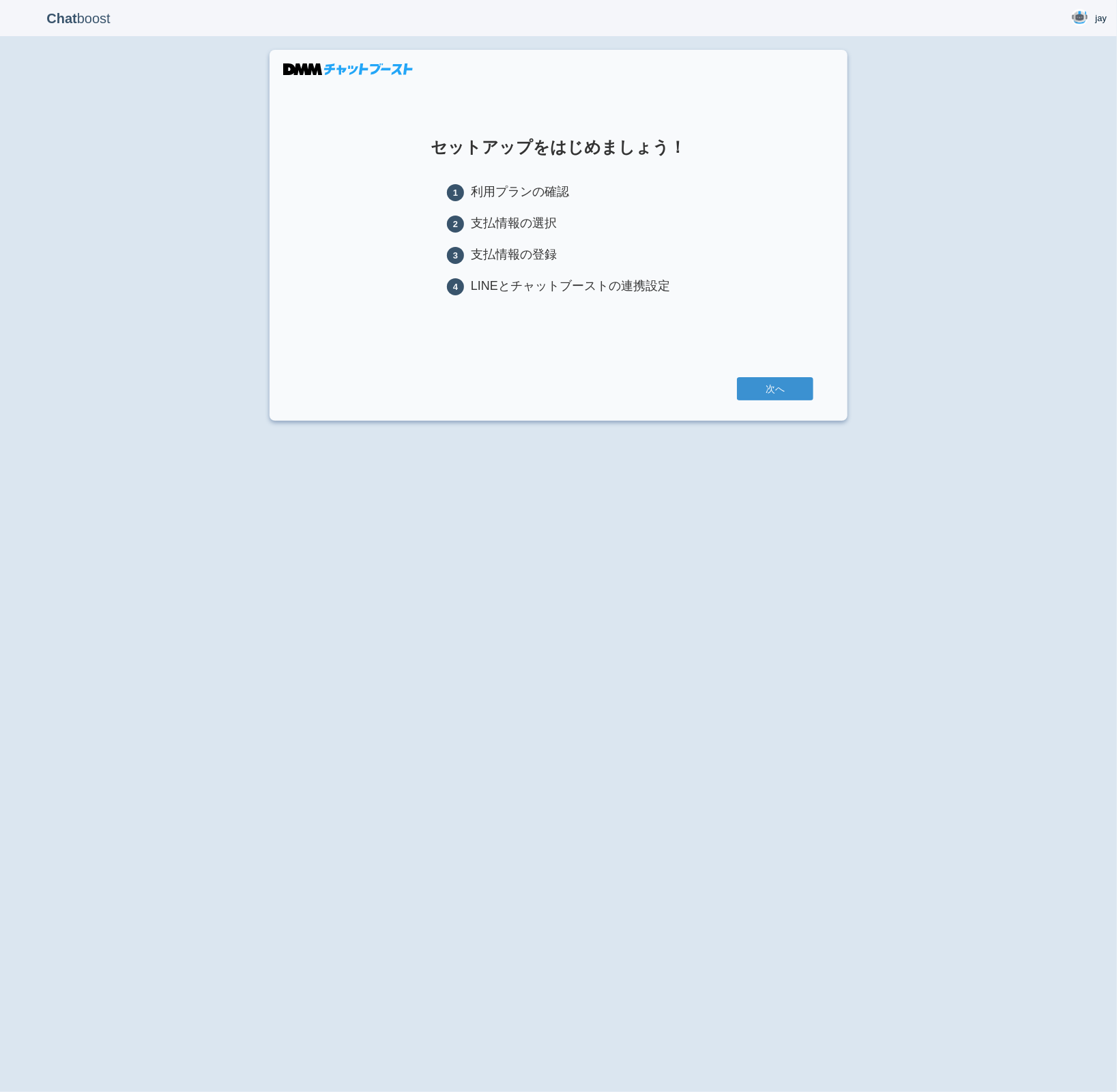
click at [571, 442] on div "Chat boost jay jay Member since admin 2025-08-02 09:30:59 ログアウト セットアップをはじめましょう！…" at bounding box center [558, 546] width 1117 height 1092
click at [510, 466] on div "Chat boost jay jay Member since admin 2025-08-02 09:30:59 ログアウト セットアップをはじめましょう！…" at bounding box center [558, 546] width 1117 height 1092
click at [798, 400] on link "次へ" at bounding box center [774, 389] width 77 height 23
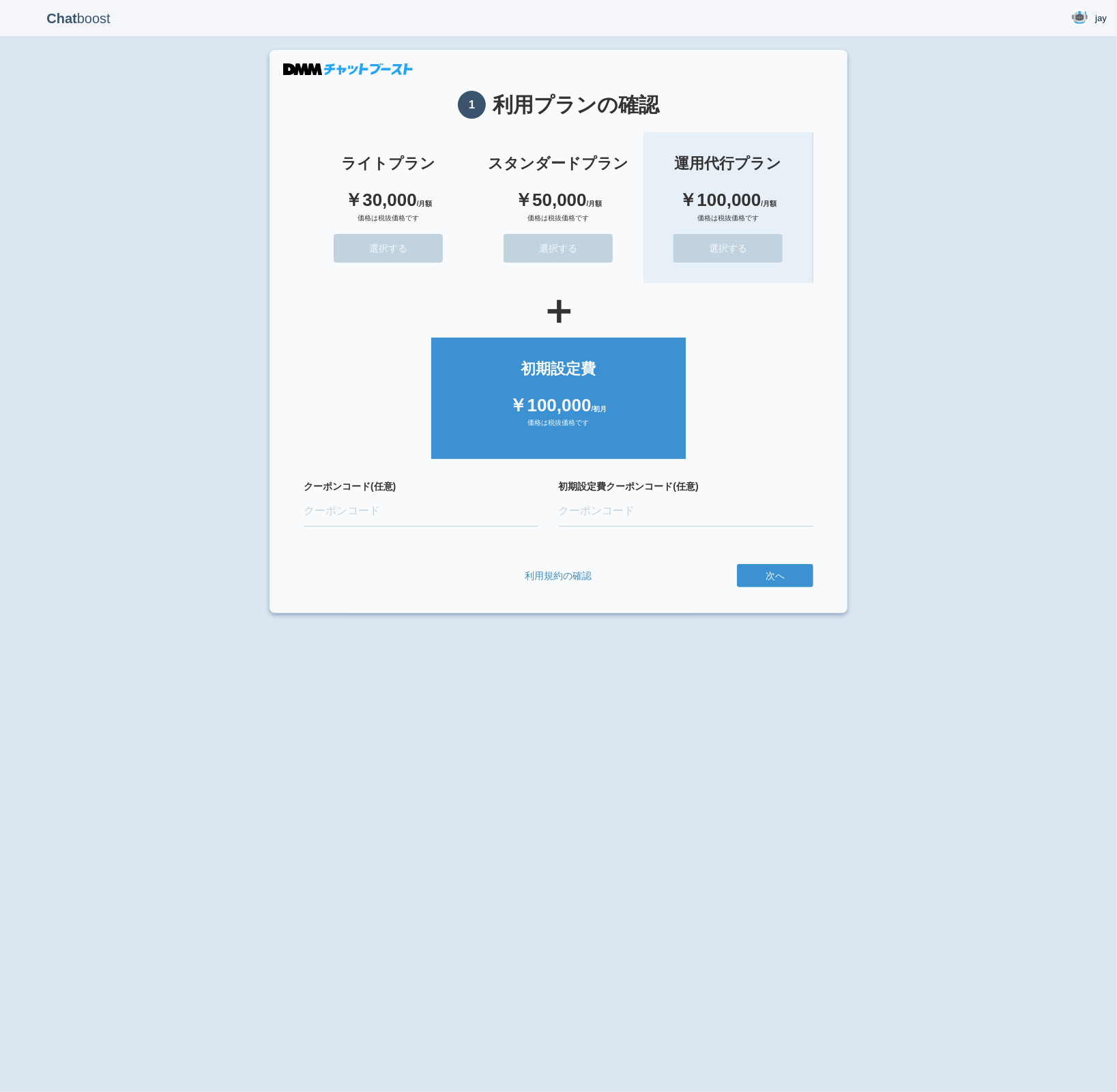
click at [746, 241] on button "選択する" at bounding box center [728, 249] width 109 height 29
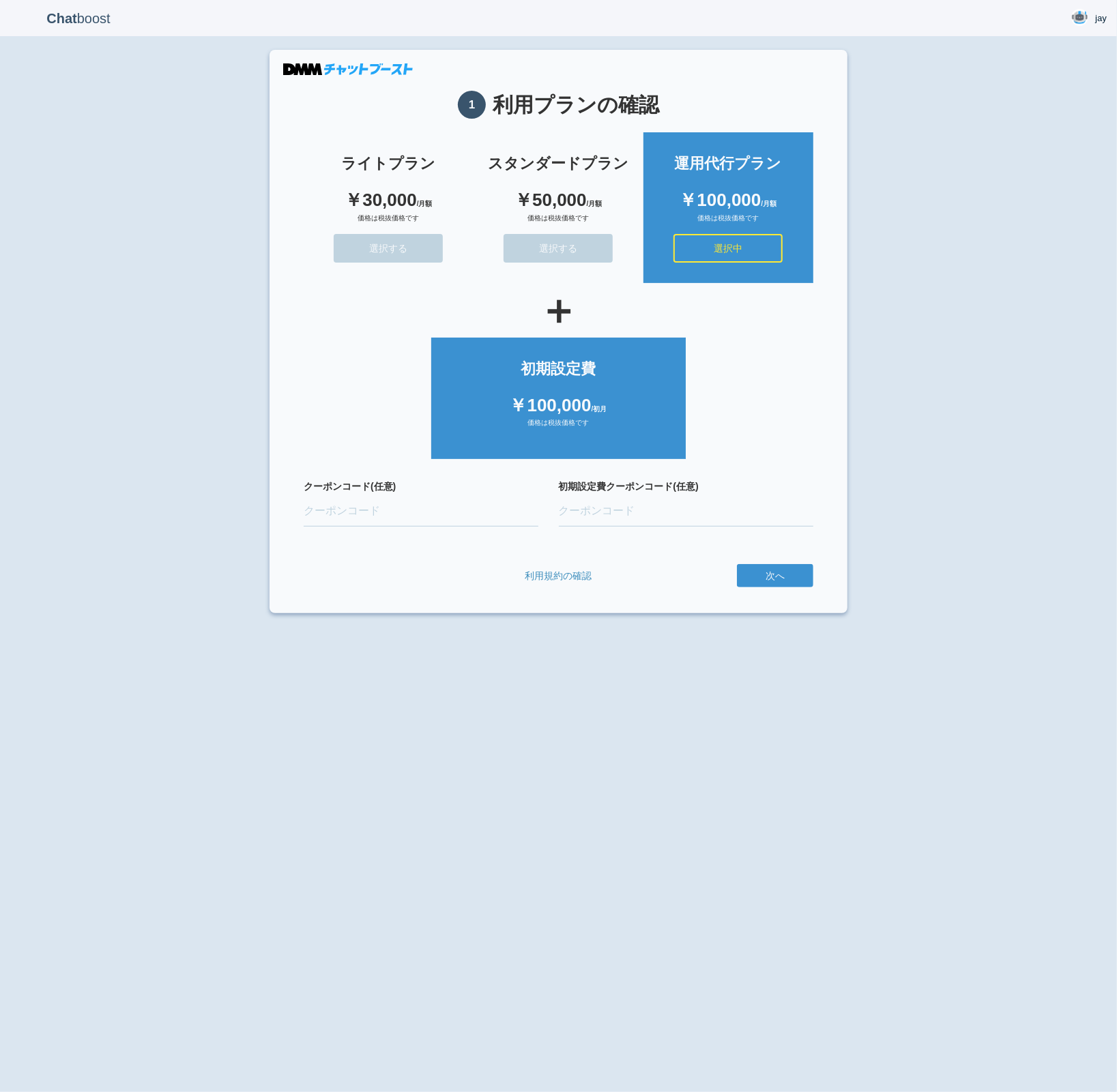
click at [850, 353] on div "Chat boost jay jay Member since admin 2025-08-02 09:30:59 ログアウト 1 利用プランの確認 ライトプ…" at bounding box center [558, 546] width 1117 height 1092
click at [581, 429] on div "価格は税抜価格です" at bounding box center [558, 428] width 227 height 21
click at [300, 629] on div "Chat boost jay jay Member since admin 2025-08-02 09:30:59 ログアウト 1 利用プランの確認 ライトプ…" at bounding box center [558, 546] width 1117 height 1092
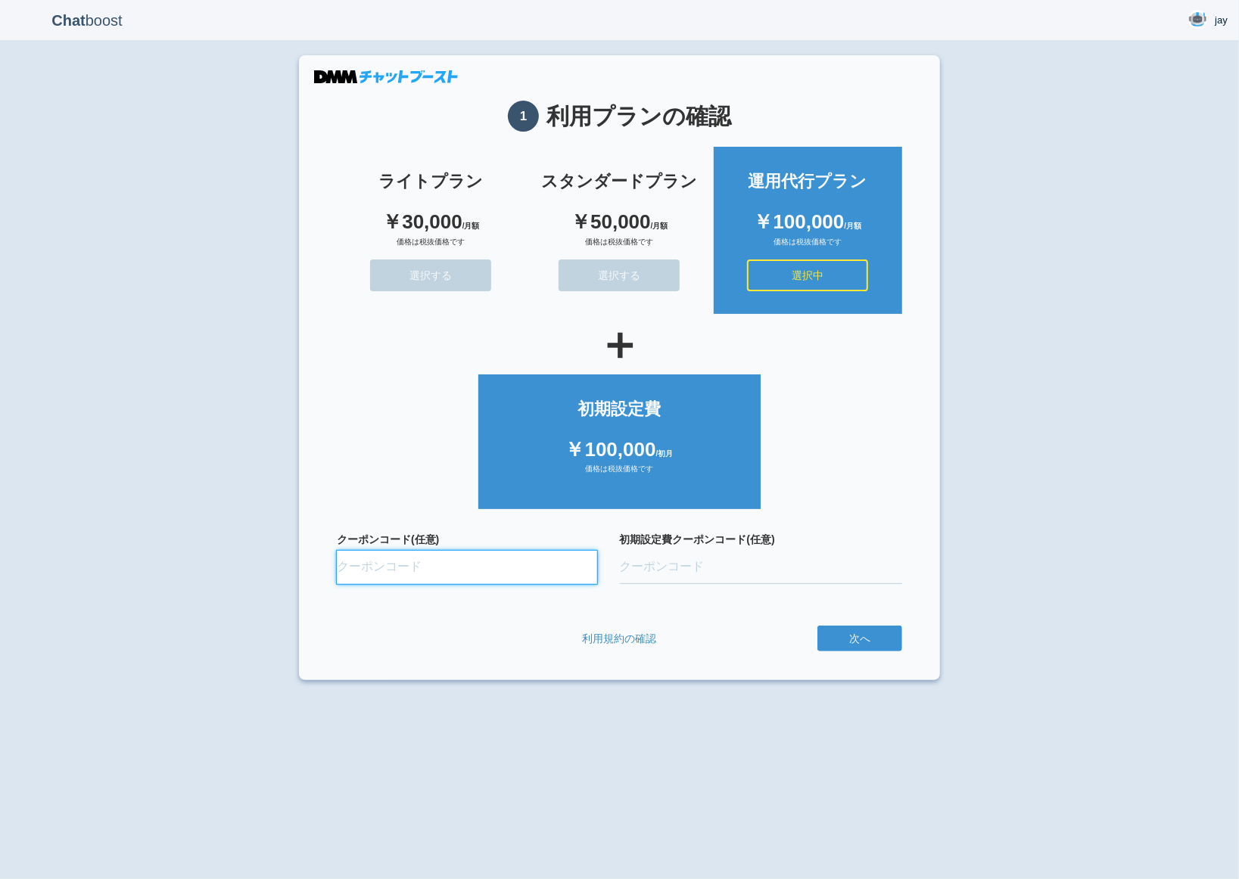
click at [446, 581] on input "クーポンコード(任意)" at bounding box center [467, 567] width 260 height 33
click at [408, 572] on input "クーポンコード(任意)" at bounding box center [467, 567] width 260 height 33
paste input "tYK7Cert"
type input "tYK7Cert"
click at [318, 676] on section "1 利用プランの確認 ライトプラン ￥30,000 /月額 価格は税抜価格です 選択する スタンダードプラン ￥50,000 /月額 価格は税抜価格です 選択…" at bounding box center [619, 367] width 641 height 625
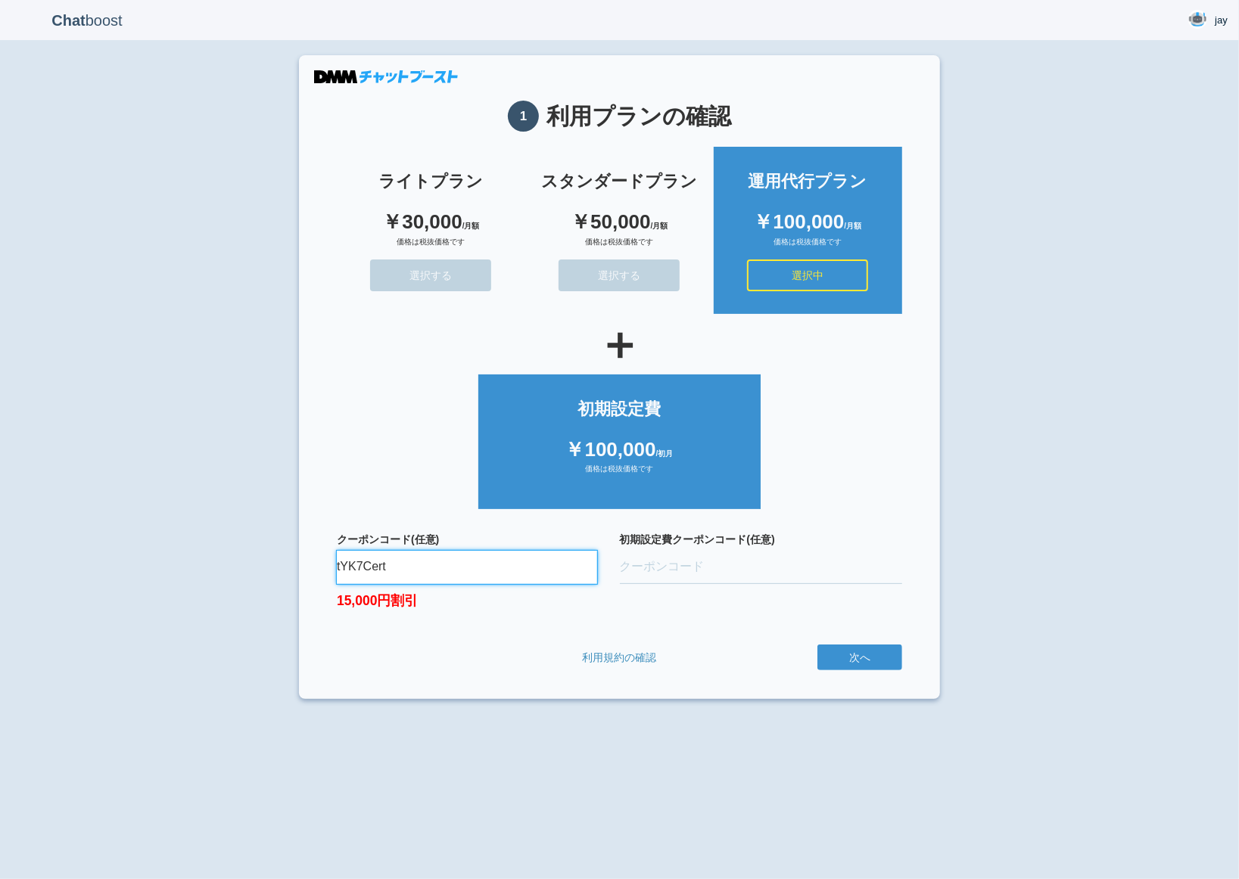
click at [418, 558] on input "tYK7Cert" at bounding box center [467, 567] width 260 height 33
click at [886, 551] on input "初期設定費クーポンコード(任意)" at bounding box center [761, 567] width 283 height 33
click at [931, 513] on section "1 利用プランの確認 ライトプラン ￥30,000 /月額 価格は税抜価格です 選択する スタンダードプラン ￥50,000 /月額 価格は税抜価格です 選択…" at bounding box center [619, 377] width 641 height 644
click at [807, 567] on input "初期設定費クーポンコード(任意)" at bounding box center [761, 567] width 283 height 33
paste input "3quJnJPq"
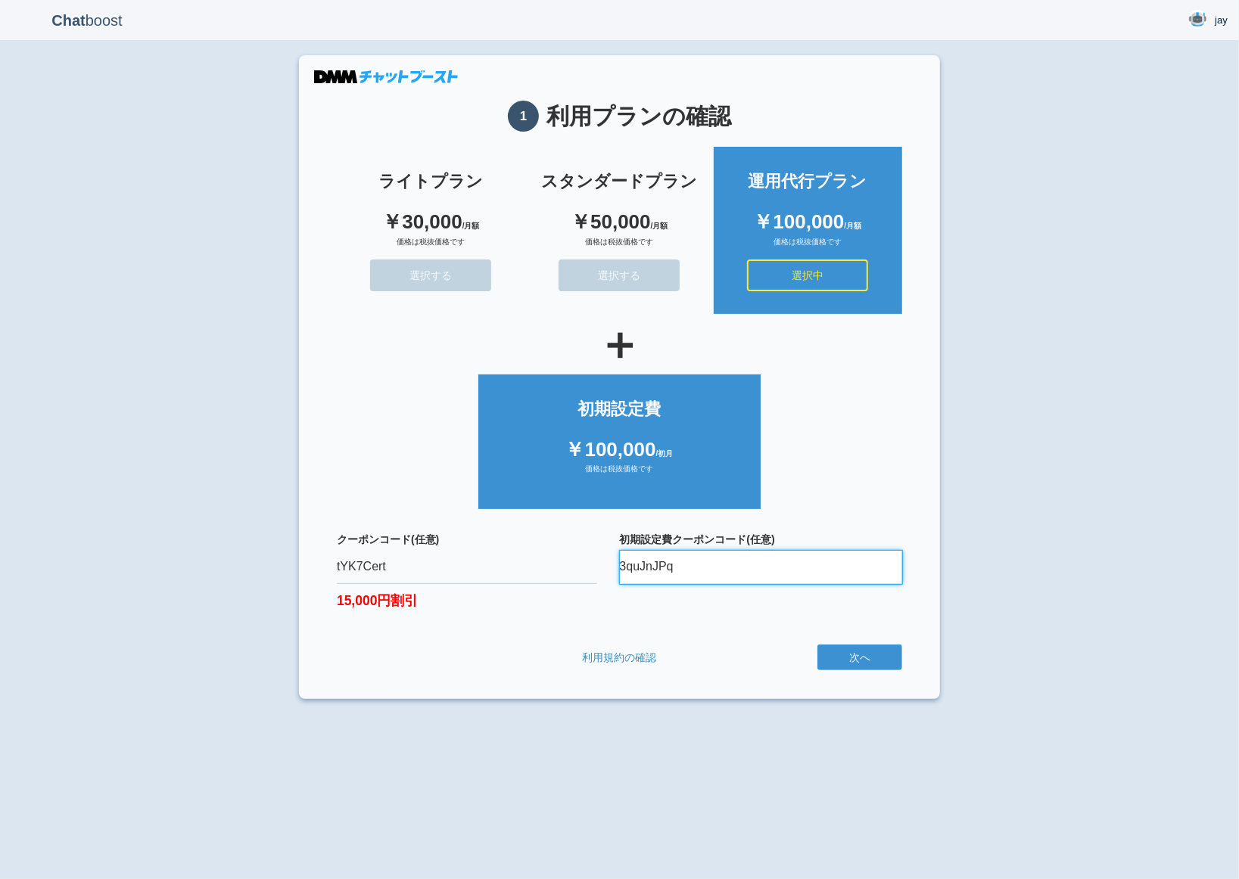
type input "3quJnJPq"
click at [983, 521] on div "Chat boost jay jay Member since admin 2025-08-02 09:30:59 ログアウト 1 利用プランの確認 ライトプ…" at bounding box center [619, 439] width 1239 height 879
click at [947, 545] on div "Chat boost jay jay Member since admin 2025-08-02 09:30:59 ログアウト 1 利用プランの確認 ライトプ…" at bounding box center [619, 439] width 1239 height 879
click at [882, 652] on button "次へ" at bounding box center [859, 658] width 85 height 26
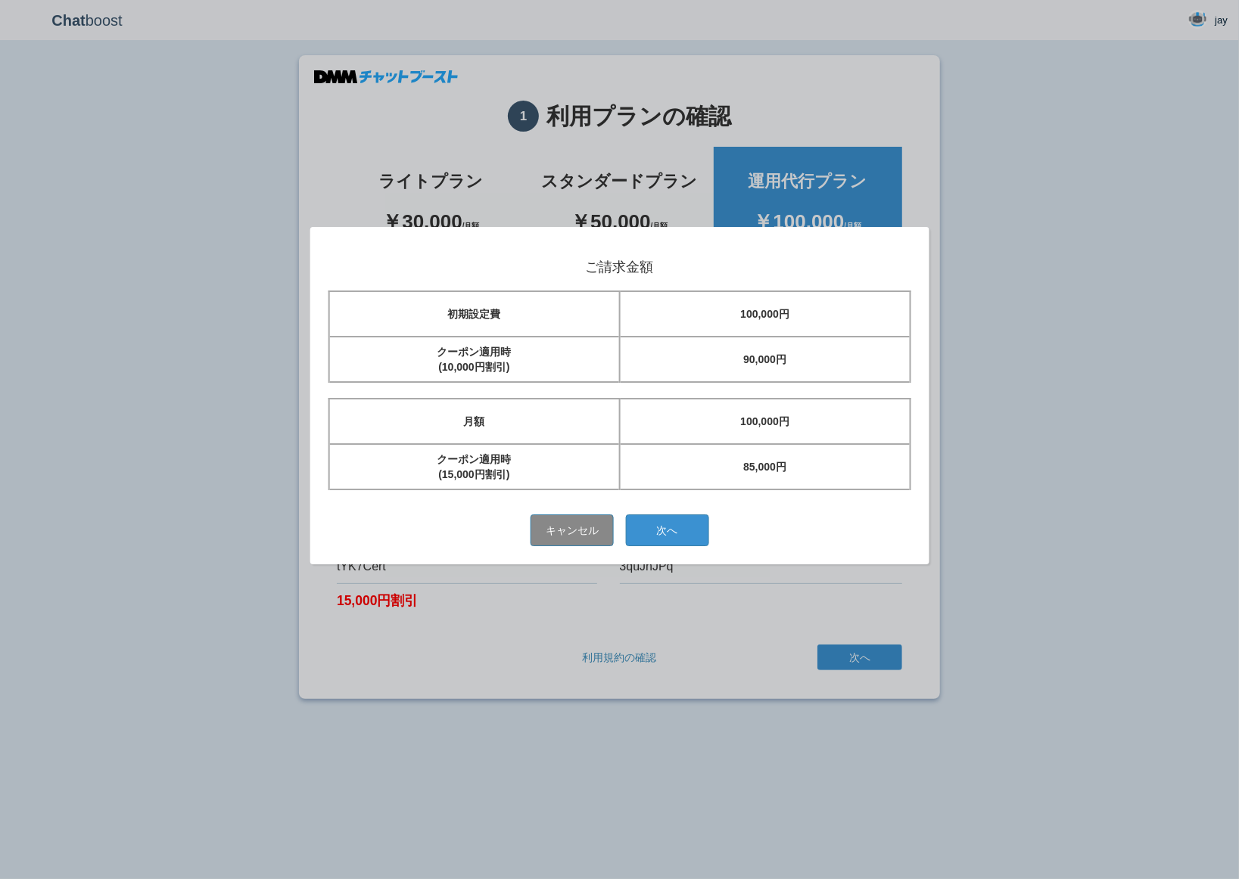
click at [785, 437] on td "100,000円" at bounding box center [765, 421] width 291 height 45
click at [850, 485] on td "85,000円" at bounding box center [765, 466] width 291 height 45
click at [702, 525] on button "次へ" at bounding box center [667, 530] width 83 height 32
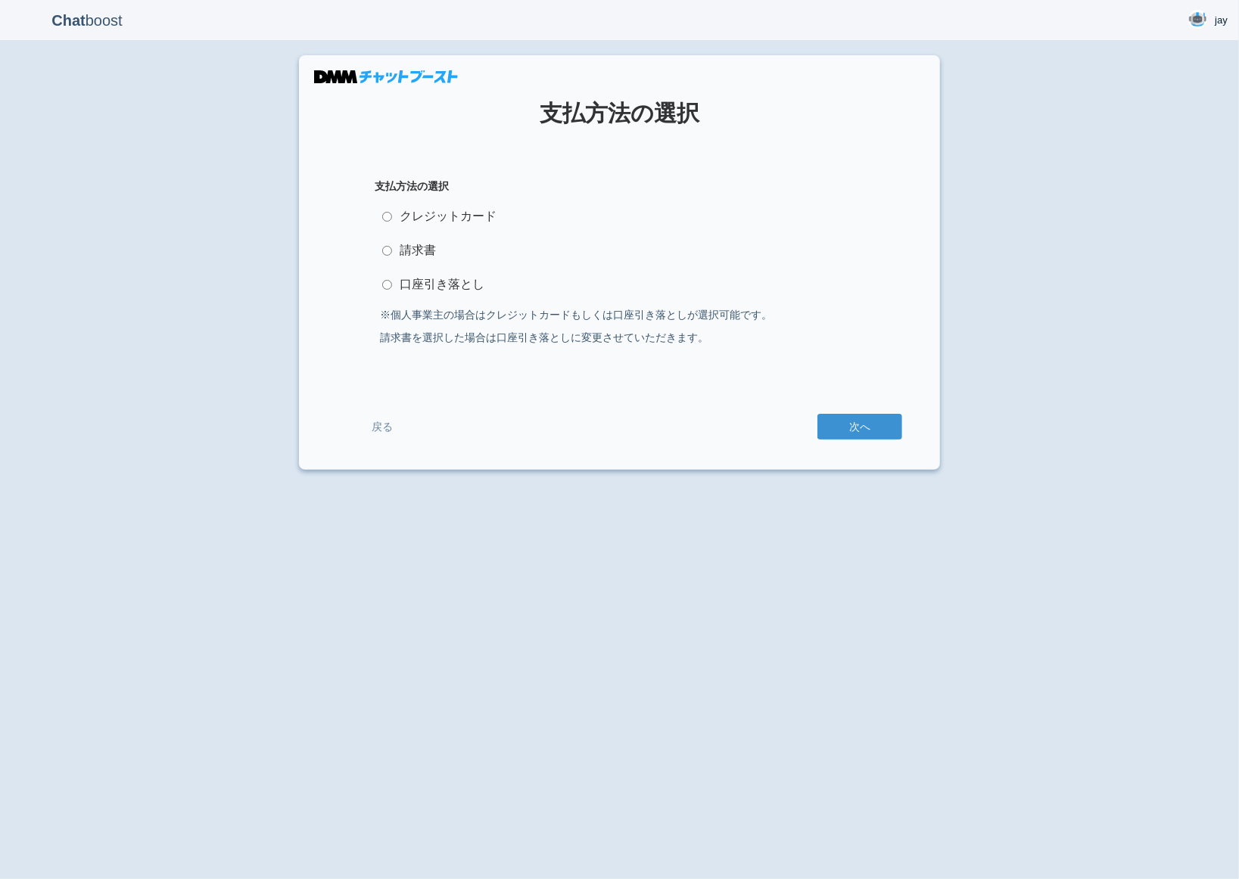
click at [462, 217] on label "クレジットカード" at bounding box center [620, 216] width 490 height 30
click at [392, 217] on input "クレジットカード" at bounding box center [387, 217] width 10 height 10
radio input "true"
click at [869, 440] on div "戻る 次へ" at bounding box center [619, 427] width 565 height 28
click at [863, 422] on button "次へ" at bounding box center [859, 427] width 85 height 26
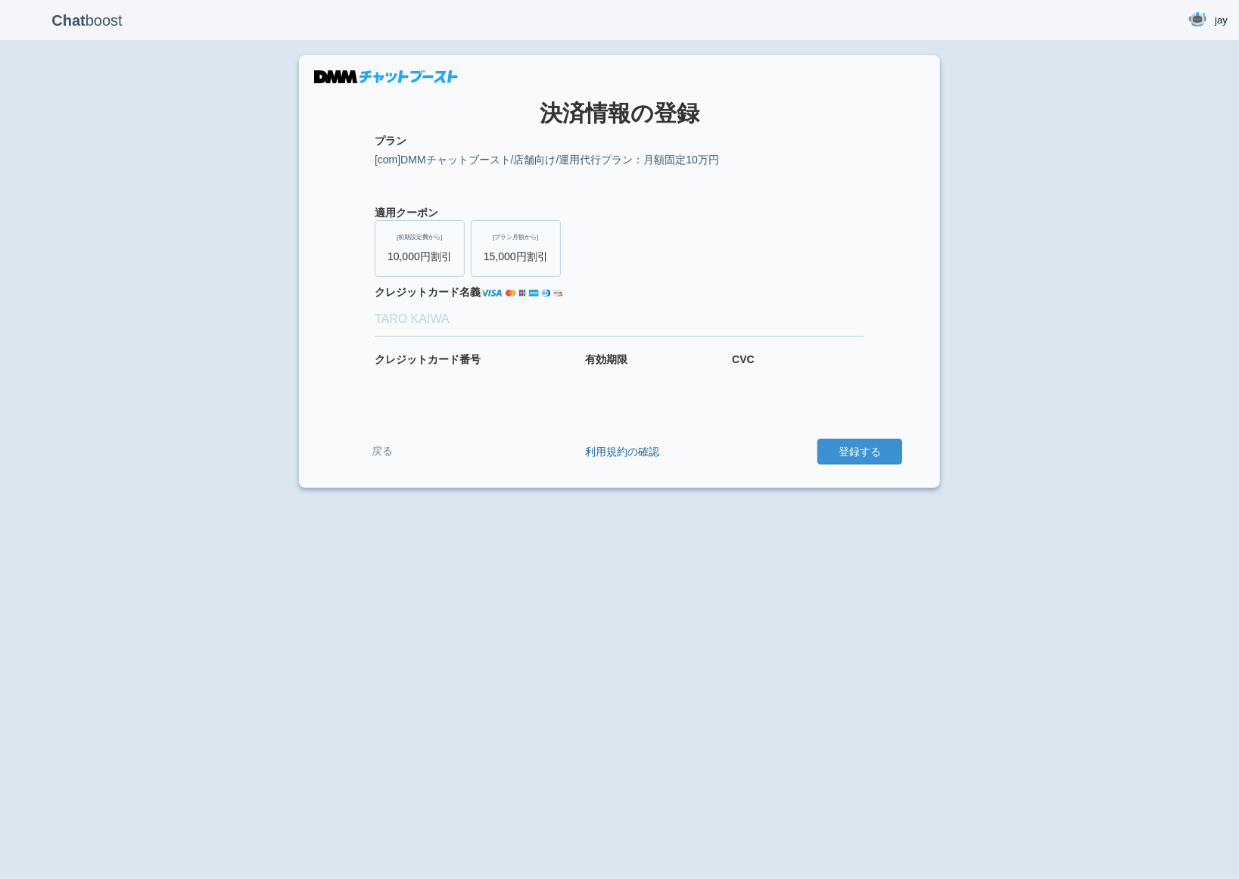
click at [1065, 283] on div "Chat boost jay jay Member since admin 2025-08-02 09:30:59 ログアウト × 決済情報の登録 プラン 適…" at bounding box center [619, 439] width 1239 height 879
click at [1065, 284] on div "Chat boost jay jay Member since admin 2025-08-02 09:30:59 ログアウト × 決済情報の登録 プラン 適…" at bounding box center [619, 439] width 1239 height 879
click at [611, 319] on input "クレジット カード名義" at bounding box center [620, 319] width 490 height 33
type input "t"
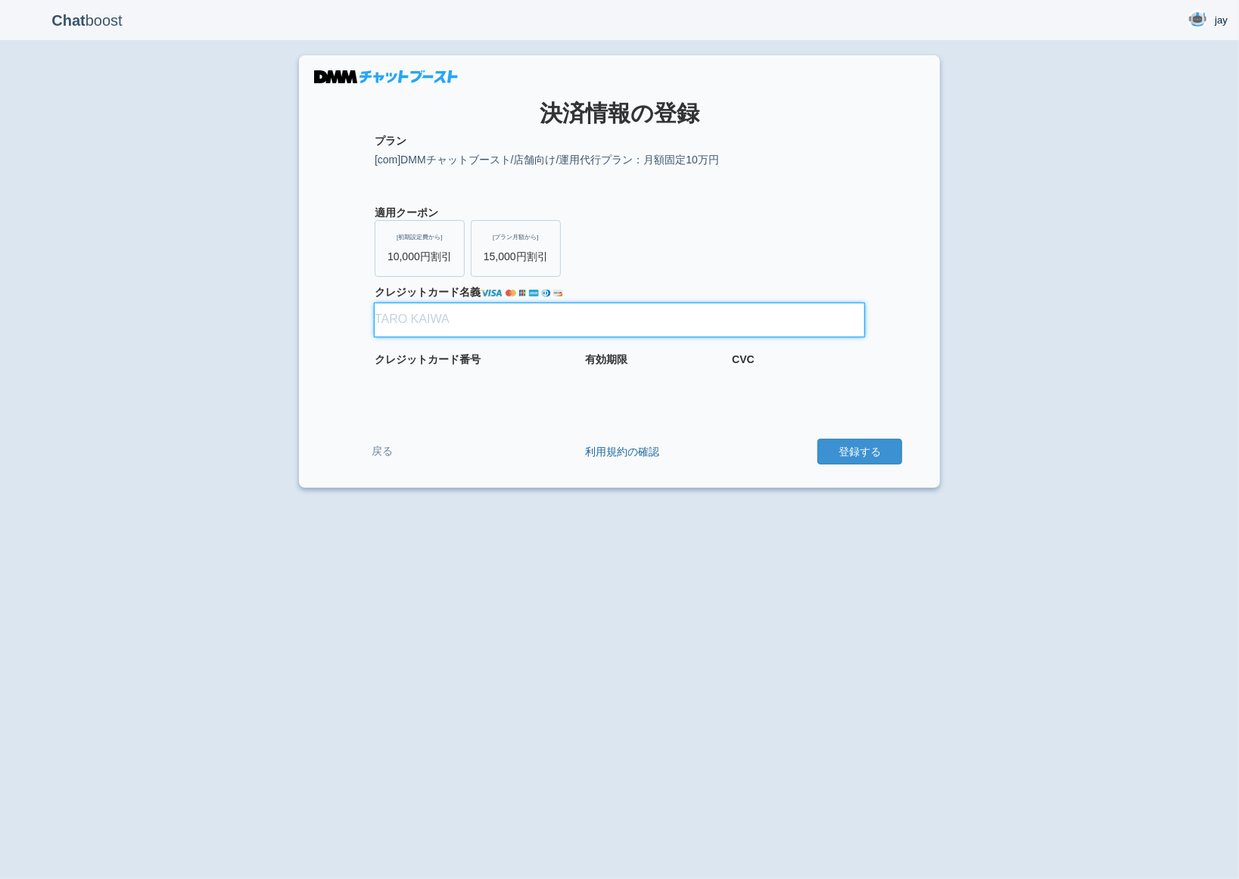
type input "t"
type input "test"
click at [748, 508] on div "Chat boost jay jay Member since admin 2025-08-02 09:30:59 ログアウト × 決済情報の登録 プラン 適…" at bounding box center [619, 439] width 1239 height 879
click at [626, 386] on form "プラン [com]DMMチャットブースト/店舗向け/運用代行プラン：月額固定10万円 適用クーポン [初期設定費から] 10,000円割引 [プラン月額から]…" at bounding box center [619, 299] width 565 height 332
click at [717, 384] on div "クレジット カード番号 有効期限 CVC" at bounding box center [619, 368] width 565 height 33
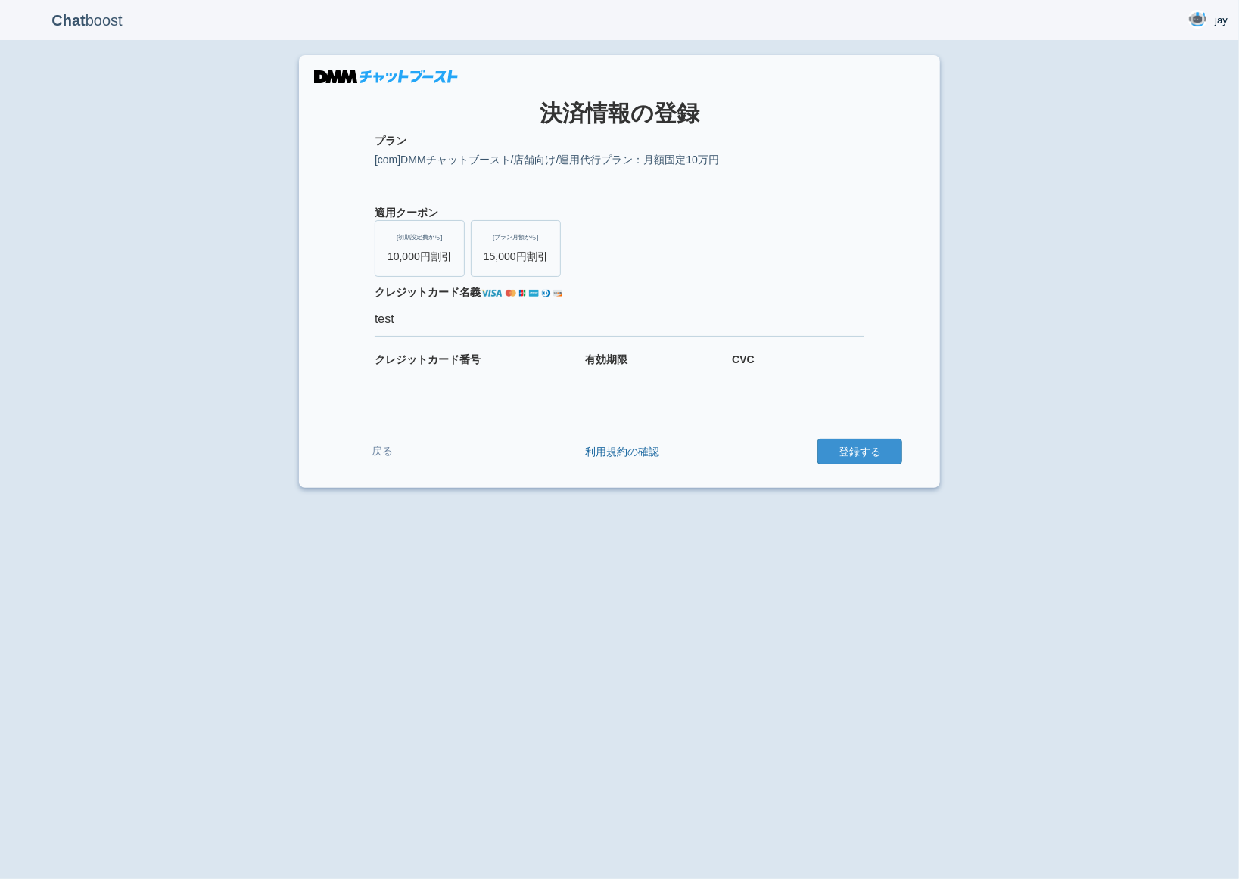
click at [723, 382] on div "クレジット カード番号 有効期限 CVC" at bounding box center [619, 368] width 565 height 33
click at [990, 346] on div "Chat boost jay jay Member since admin 2025-08-02 09:30:59 ログアウト × 決済情報の登録 プラン 適…" at bounding box center [619, 439] width 1239 height 879
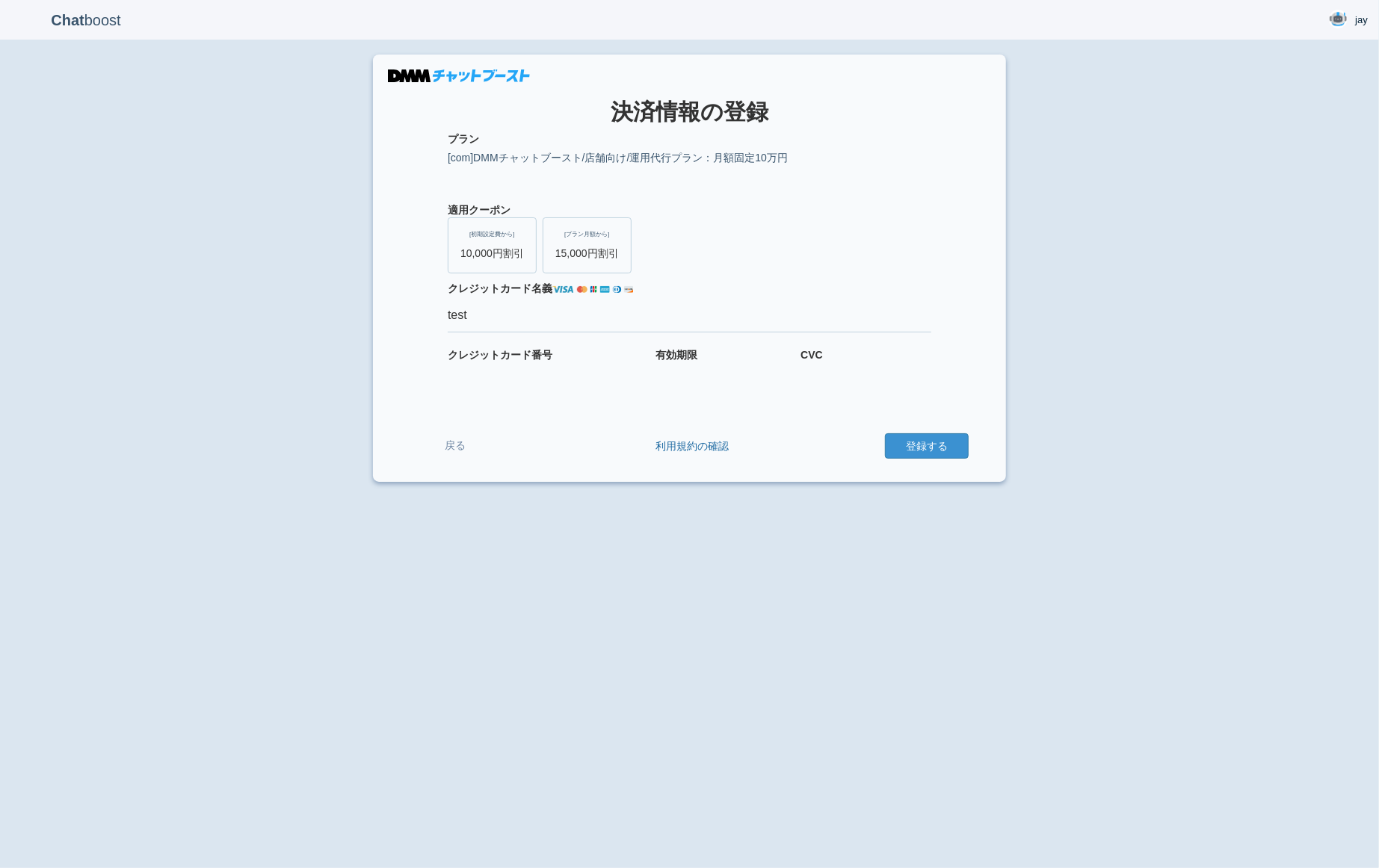
click at [566, 691] on div "Chat boost jay jay Member since admin 2025-08-02 09:30:59 ログアウト × 決済情報の登録 プラン 適…" at bounding box center [690, 434] width 1379 height 868
click at [636, 578] on div "Chat boost jay jay Member since admin 2025-08-02 09:30:59 ログアウト × 決済情報の登録 プラン 適…" at bounding box center [690, 434] width 1379 height 868
click at [448, 474] on section "× 決済情報の登録 プラン [com]DMMチャットブースト/店舗向け/運用代行プラン：月額固定10万円 適用クーポン [初期設定費から] 10,000円割引…" at bounding box center [690, 268] width 633 height 428
click at [912, 449] on button "登録する" at bounding box center [927, 446] width 84 height 26
click at [1053, 471] on div "Chat boost jay jay Member since admin 2025-08-02 09:30:59 ログアウト × 決済情報の登録 プラン 適…" at bounding box center [690, 434] width 1379 height 868
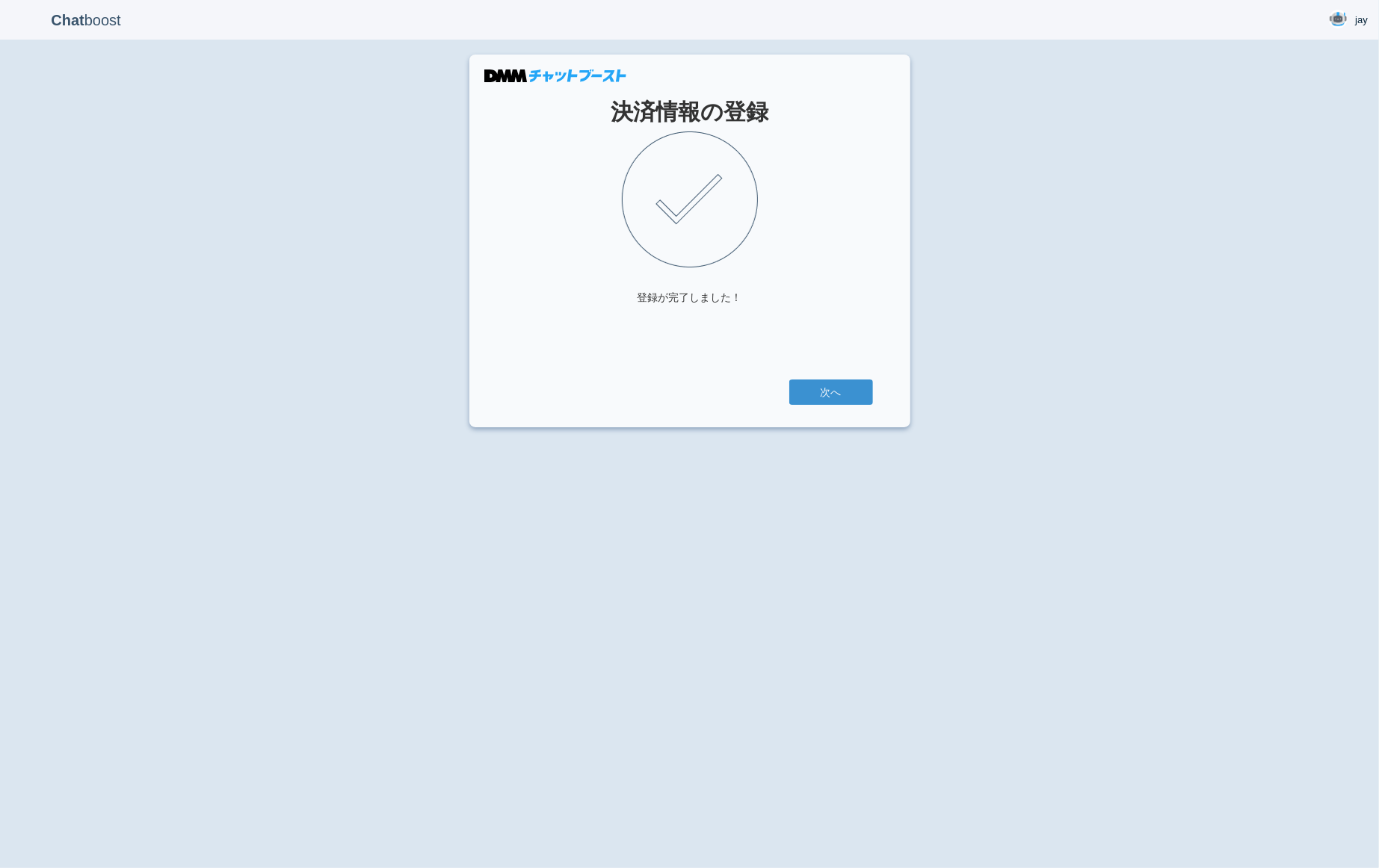
drag, startPoint x: 365, startPoint y: 320, endPoint x: 646, endPoint y: 331, distance: 281.2
click at [365, 321] on div "Chat boost [PERSON_NAME] [PERSON_NAME] Member since admin [DATE] 09:30:59 ログアウト…" at bounding box center [690, 434] width 1379 height 868
click at [819, 388] on link "次へ" at bounding box center [831, 392] width 84 height 26
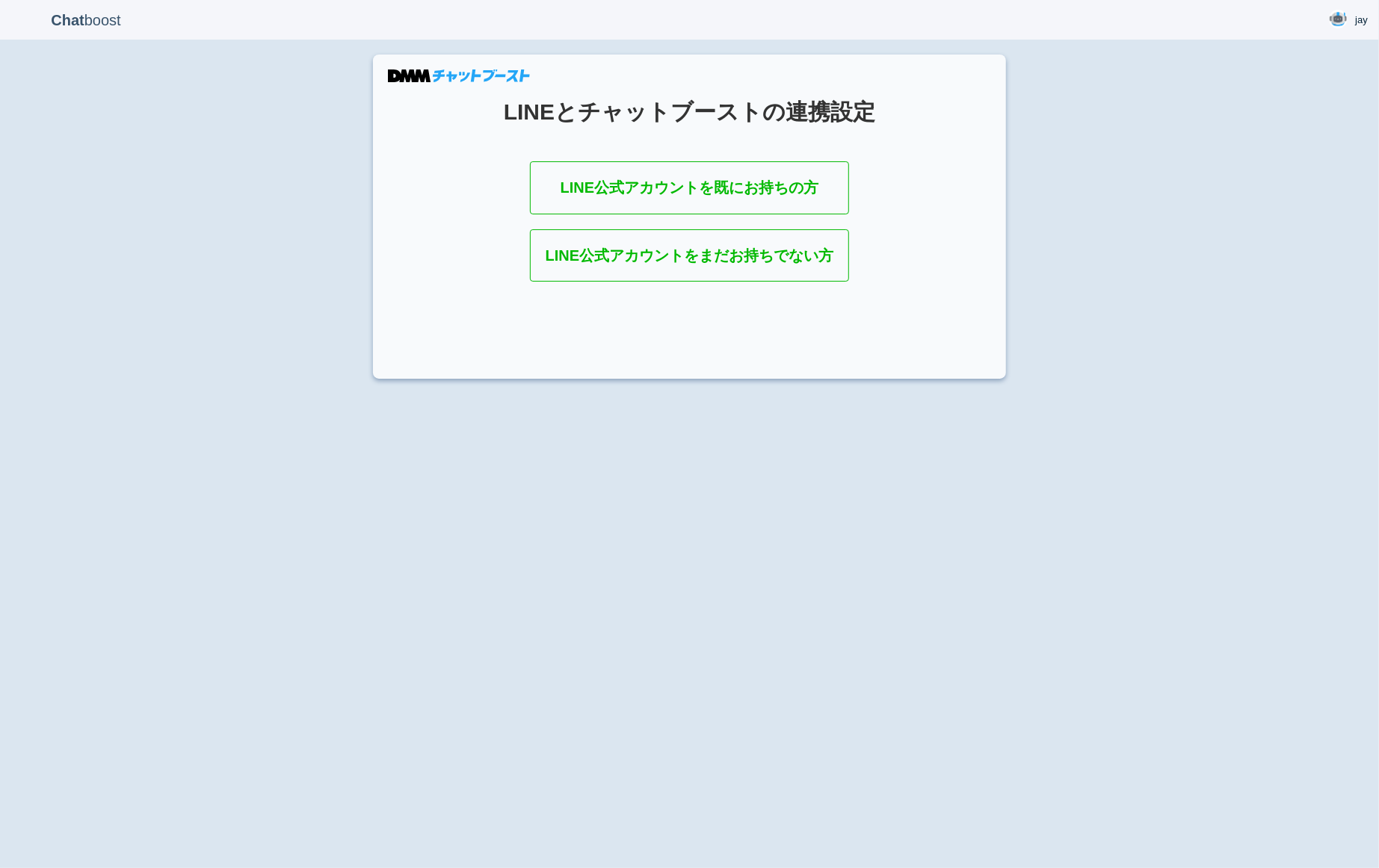
click at [915, 412] on div "Chat boost jay jay Member since admin 2025-08-02 09:30:59 ログアウト LINEとチャットブーストの連…" at bounding box center [690, 434] width 1379 height 868
click at [1352, 23] on link "jay" at bounding box center [1348, 20] width 61 height 39
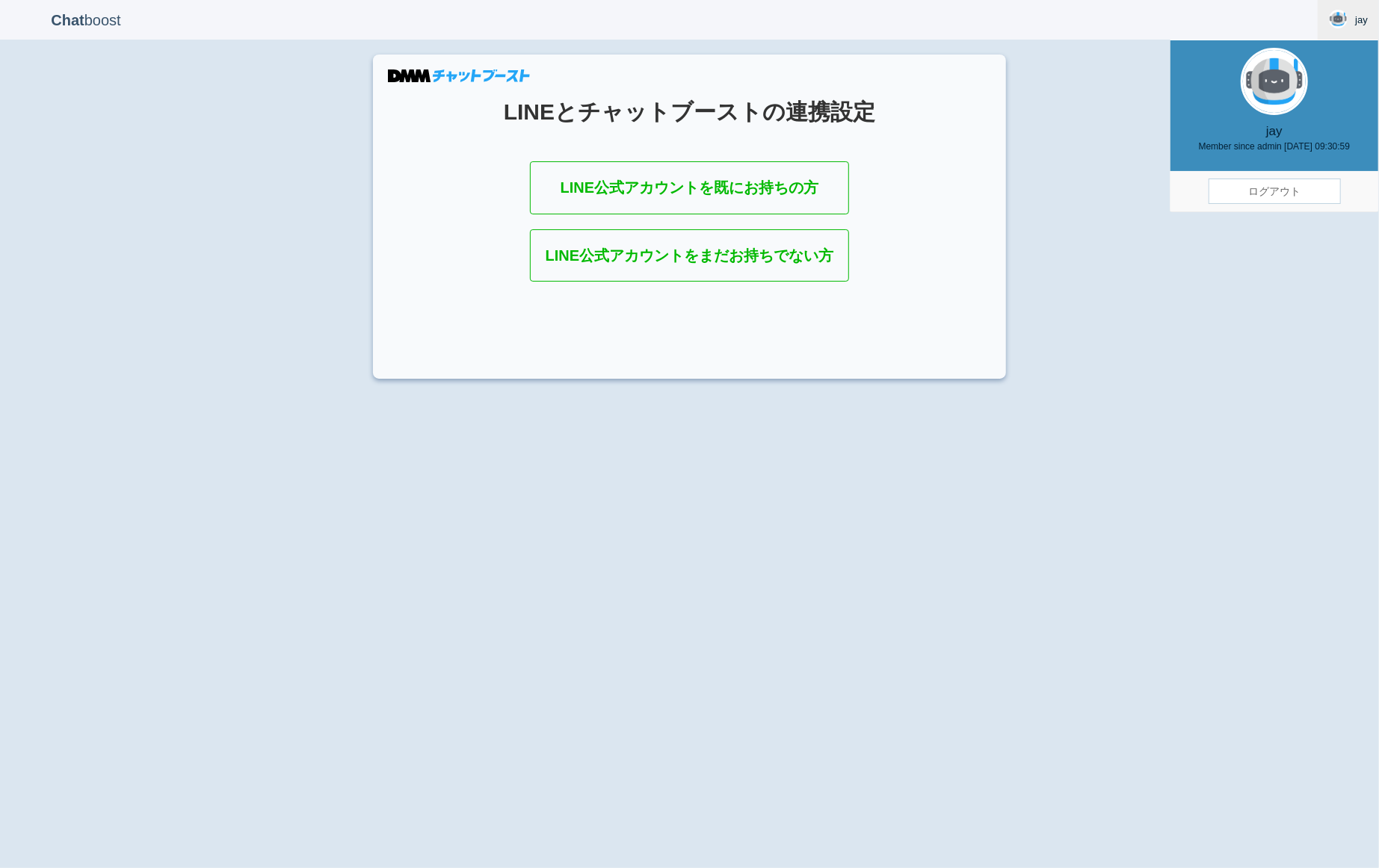
click at [1259, 196] on link "ログアウト" at bounding box center [1274, 192] width 132 height 26
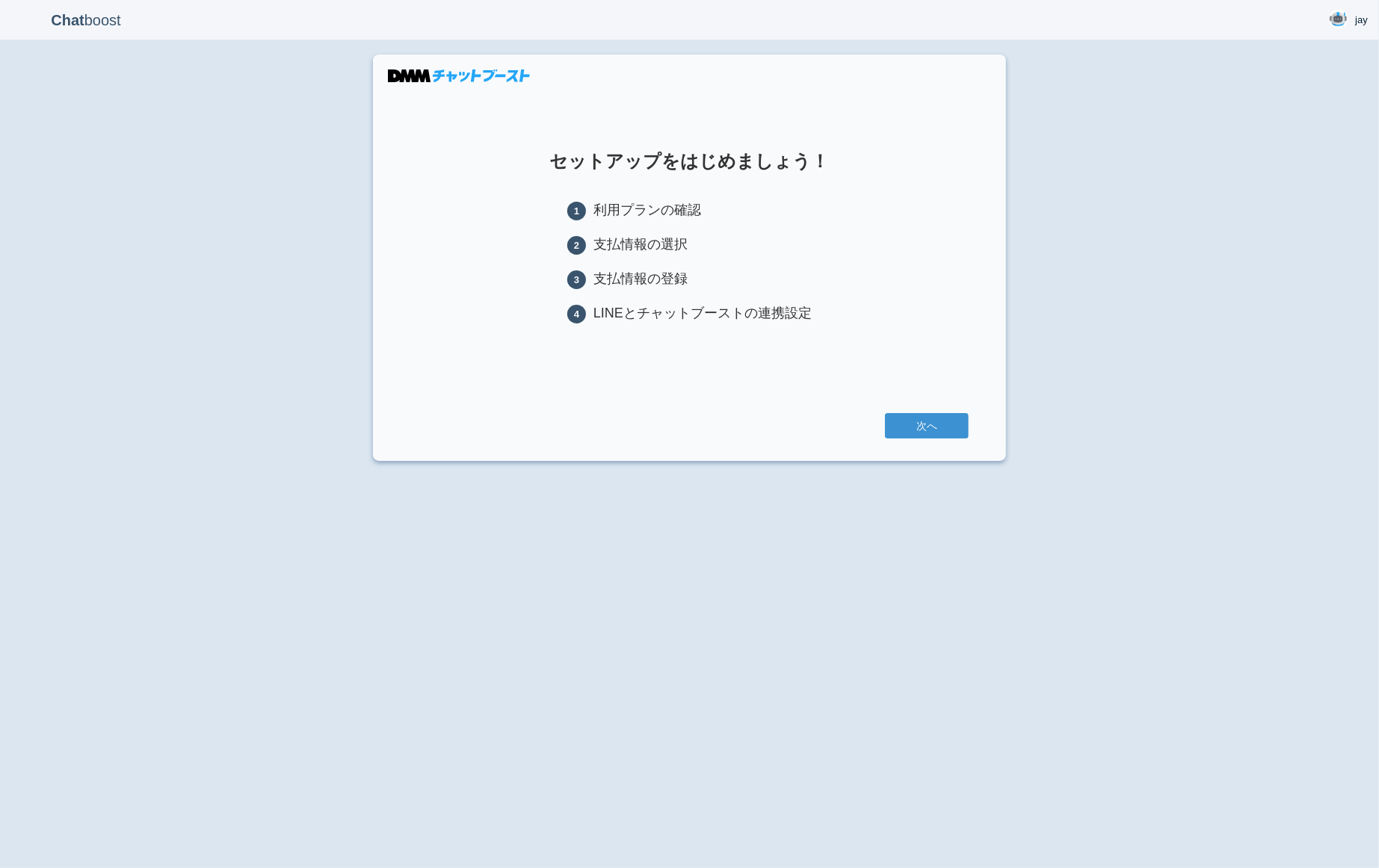
click at [787, 415] on div "次へ" at bounding box center [689, 426] width 558 height 26
click at [933, 429] on link "次へ" at bounding box center [927, 426] width 84 height 26
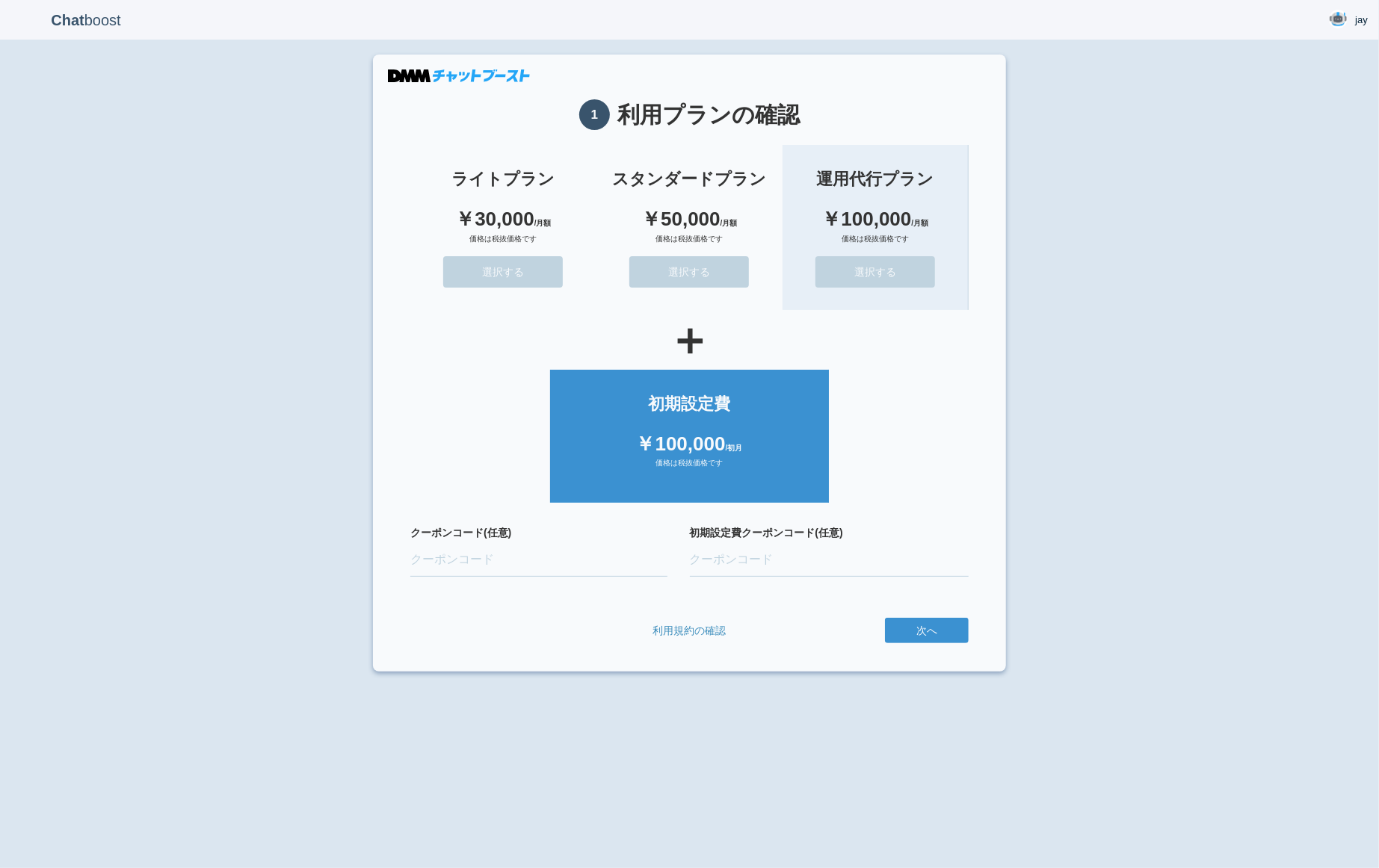
click at [832, 269] on button "選択する" at bounding box center [874, 273] width 120 height 32
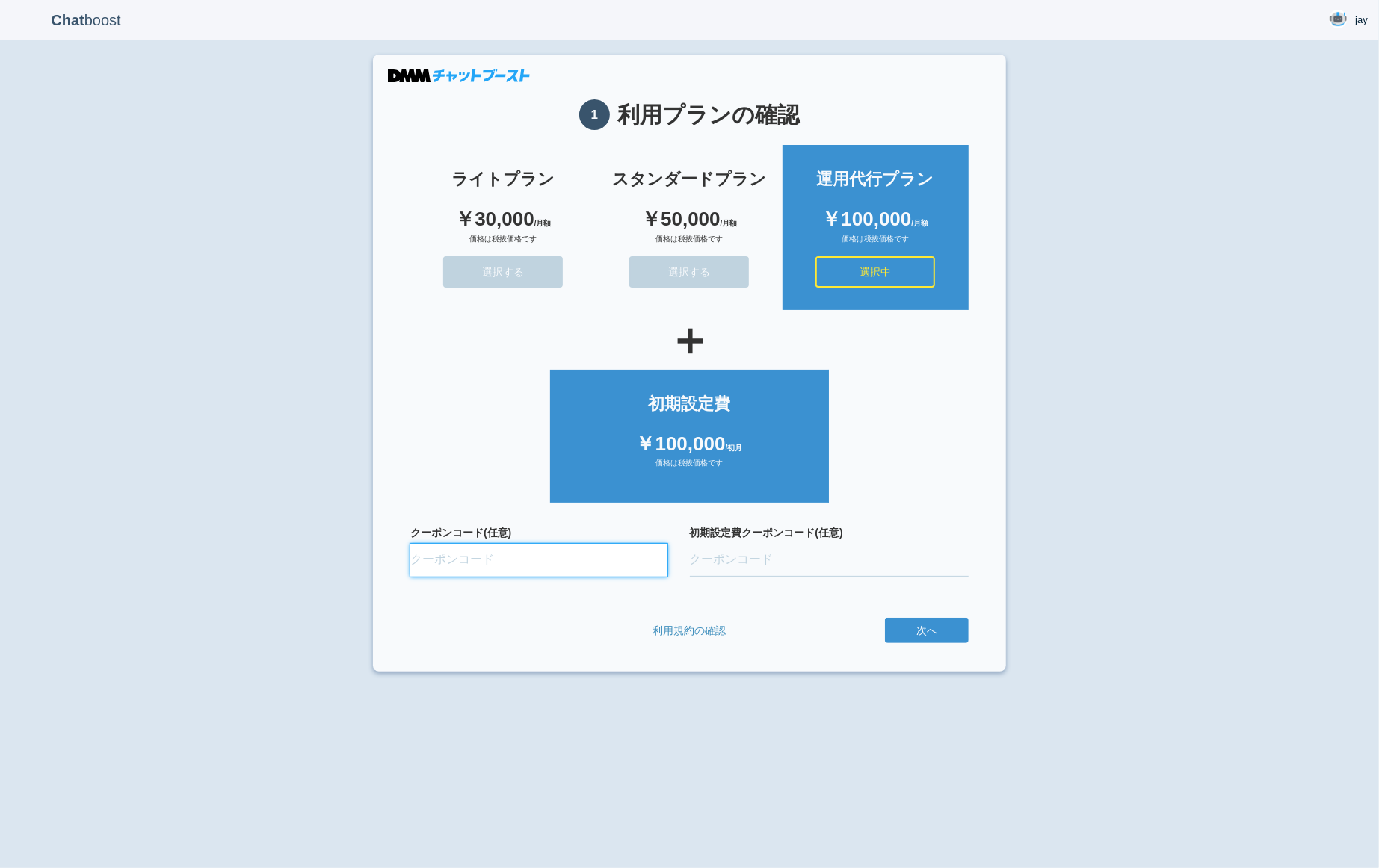
click at [608, 566] on input "クーポンコード(任意)" at bounding box center [538, 560] width 257 height 33
paste input "tYK7Cert"
type input "tYK7Cert"
click at [841, 745] on div "Chat boost jay jay Member since admin 2025-08-02 09:30:59 ログアウト 1 利用プランの確認 ライトプ…" at bounding box center [690, 434] width 1379 height 868
click at [843, 698] on div "Chat boost jay jay Member since admin 2025-08-02 09:30:59 ログアウト 1 利用プランの確認 ライトプ…" at bounding box center [690, 434] width 1379 height 868
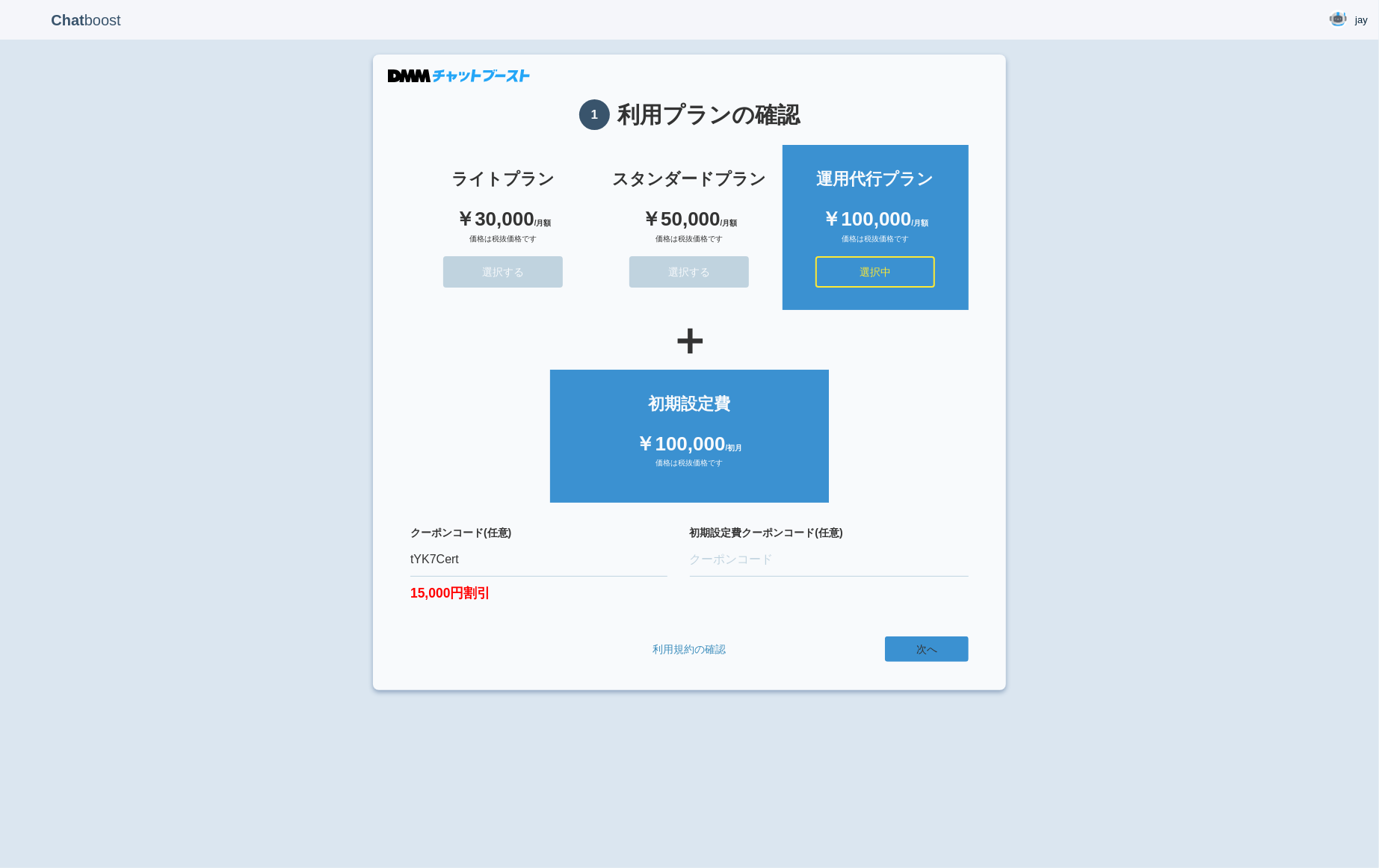
click at [909, 650] on button "次へ" at bounding box center [927, 650] width 84 height 26
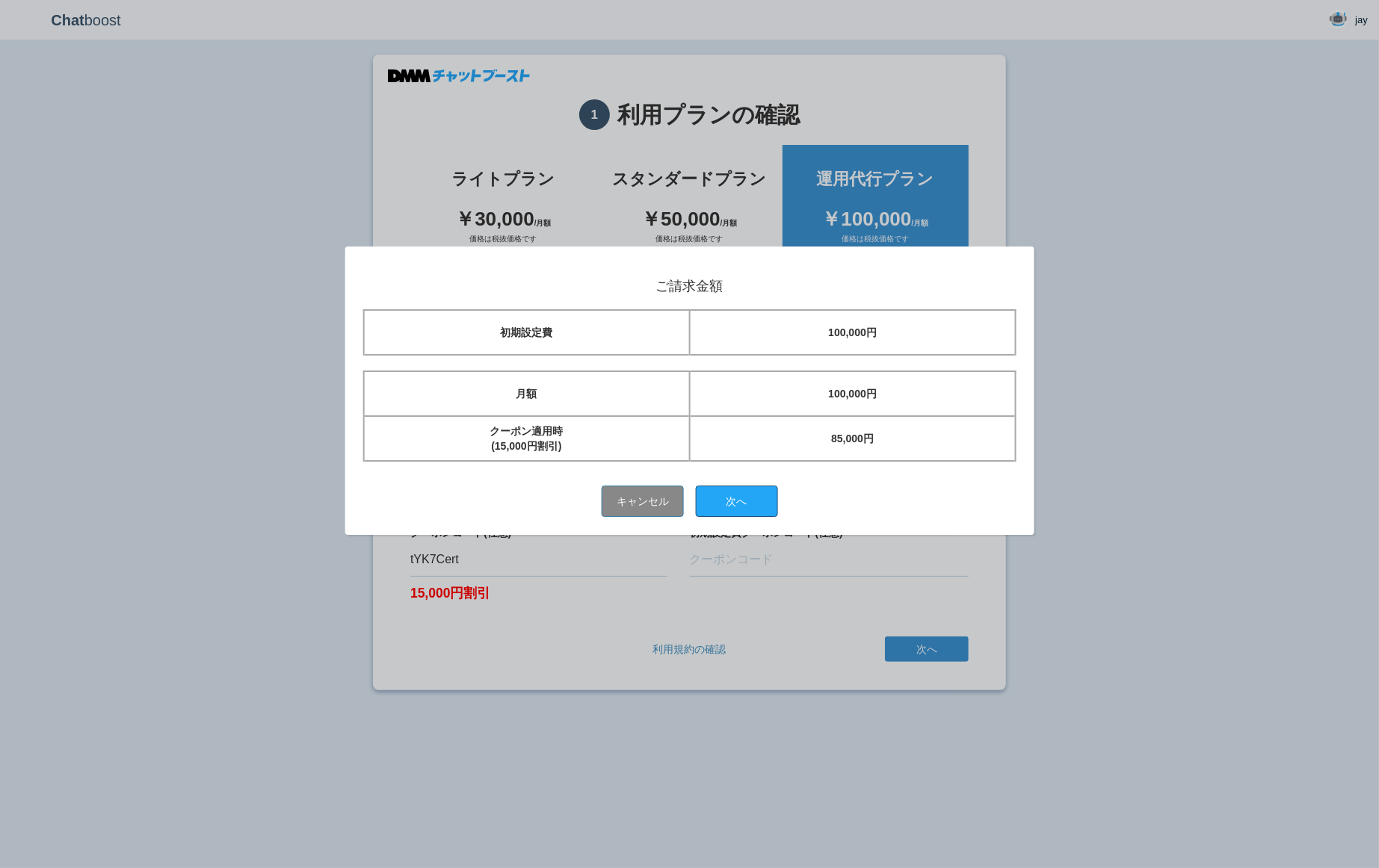
click at [743, 505] on button "次へ" at bounding box center [736, 502] width 82 height 32
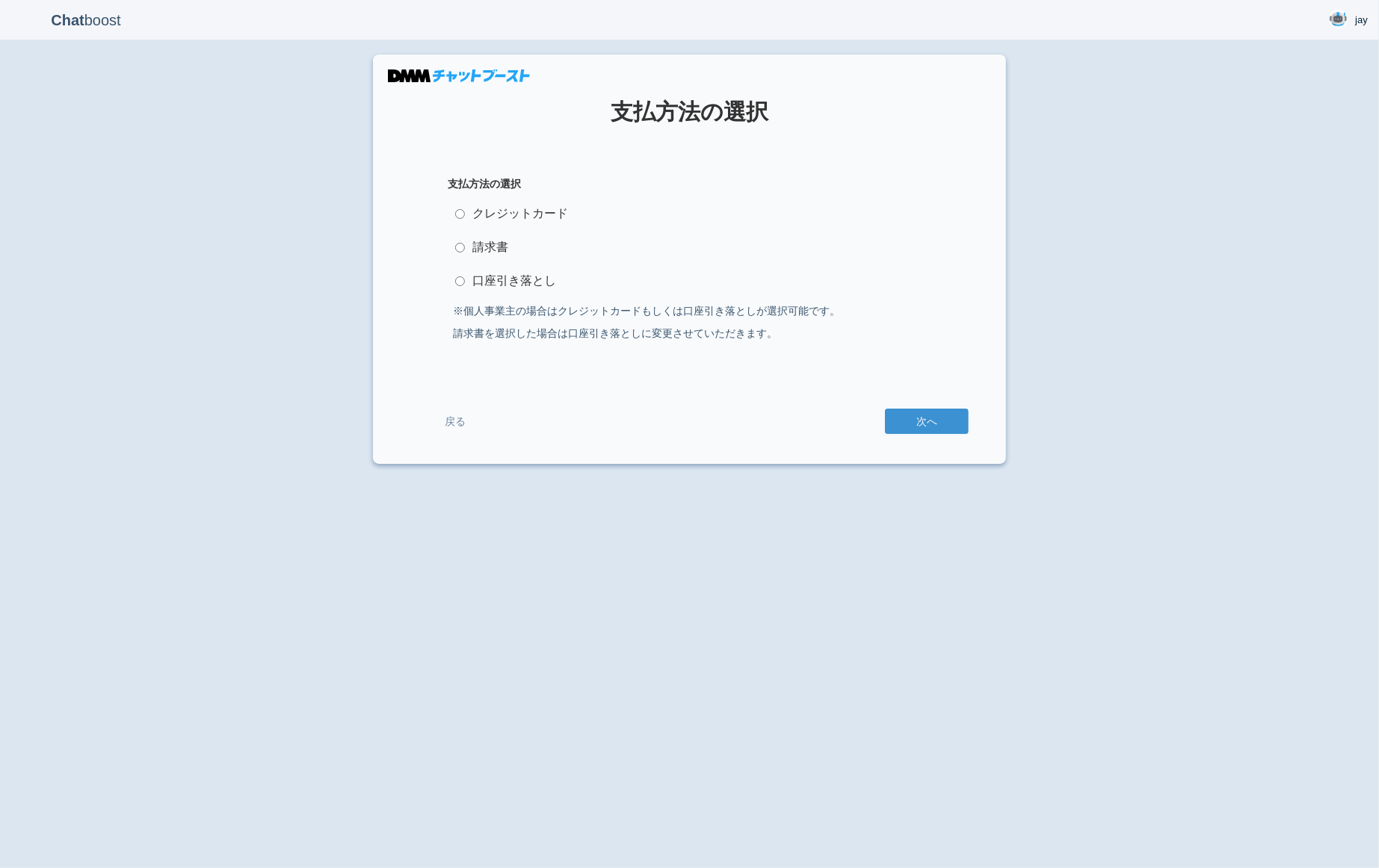
click at [552, 210] on label "クレジットカード" at bounding box center [690, 213] width 484 height 30
click at [465, 210] on input "クレジットカード" at bounding box center [460, 214] width 10 height 10
radio input "true"
click at [932, 416] on button "次へ" at bounding box center [927, 422] width 84 height 26
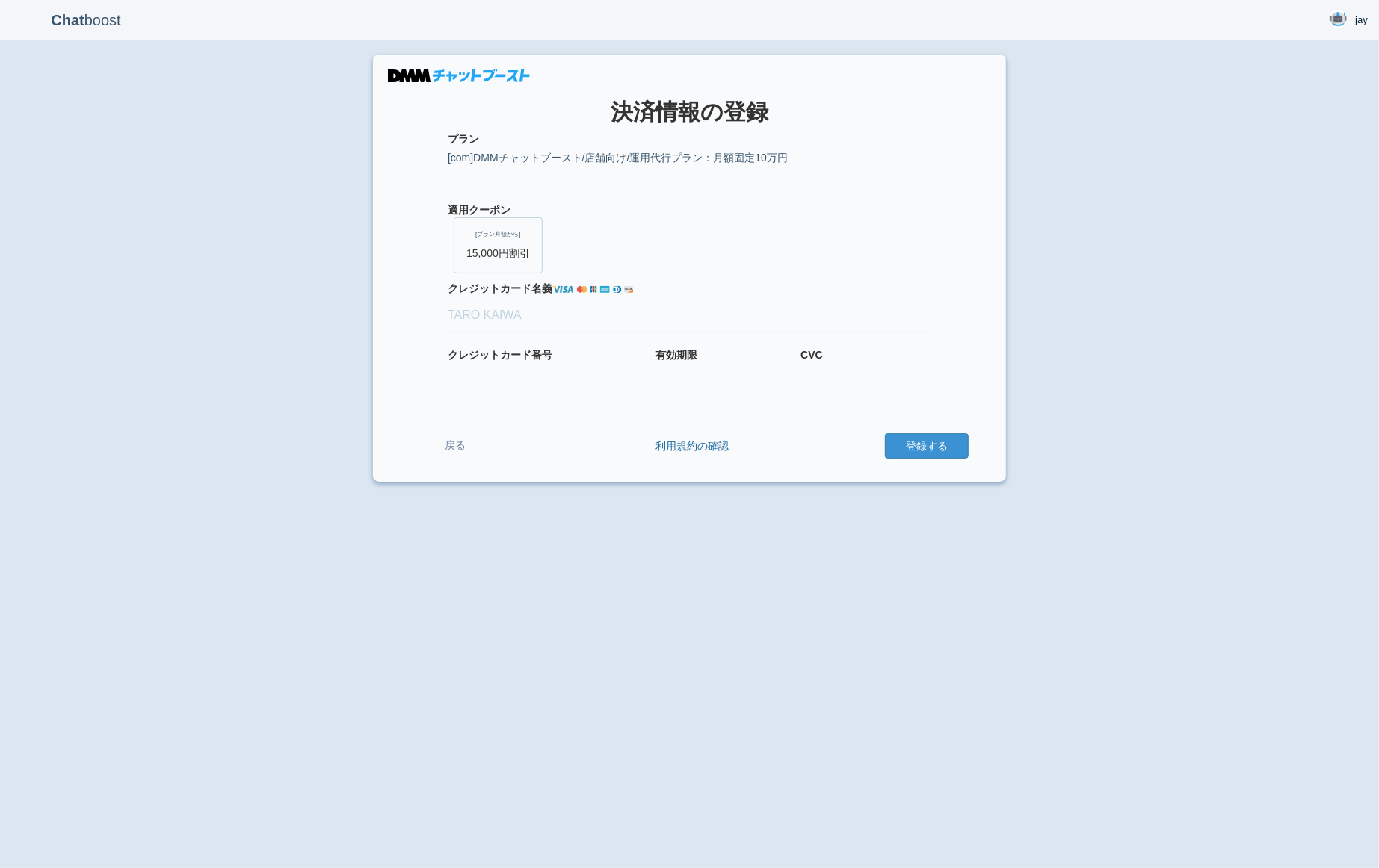
click at [302, 539] on div "Chat boost [PERSON_NAME] [PERSON_NAME] Member since admin [DATE] 09:30:59 ログアウト…" at bounding box center [690, 434] width 1379 height 868
click at [530, 330] on input "クレジット カード名義" at bounding box center [690, 315] width 484 height 33
type input "test"
click at [471, 621] on div "Chat boost [PERSON_NAME] [PERSON_NAME] Member since admin [DATE] 09:30:59 ログアウト…" at bounding box center [690, 434] width 1379 height 868
click at [926, 440] on button "登録する" at bounding box center [927, 446] width 84 height 26
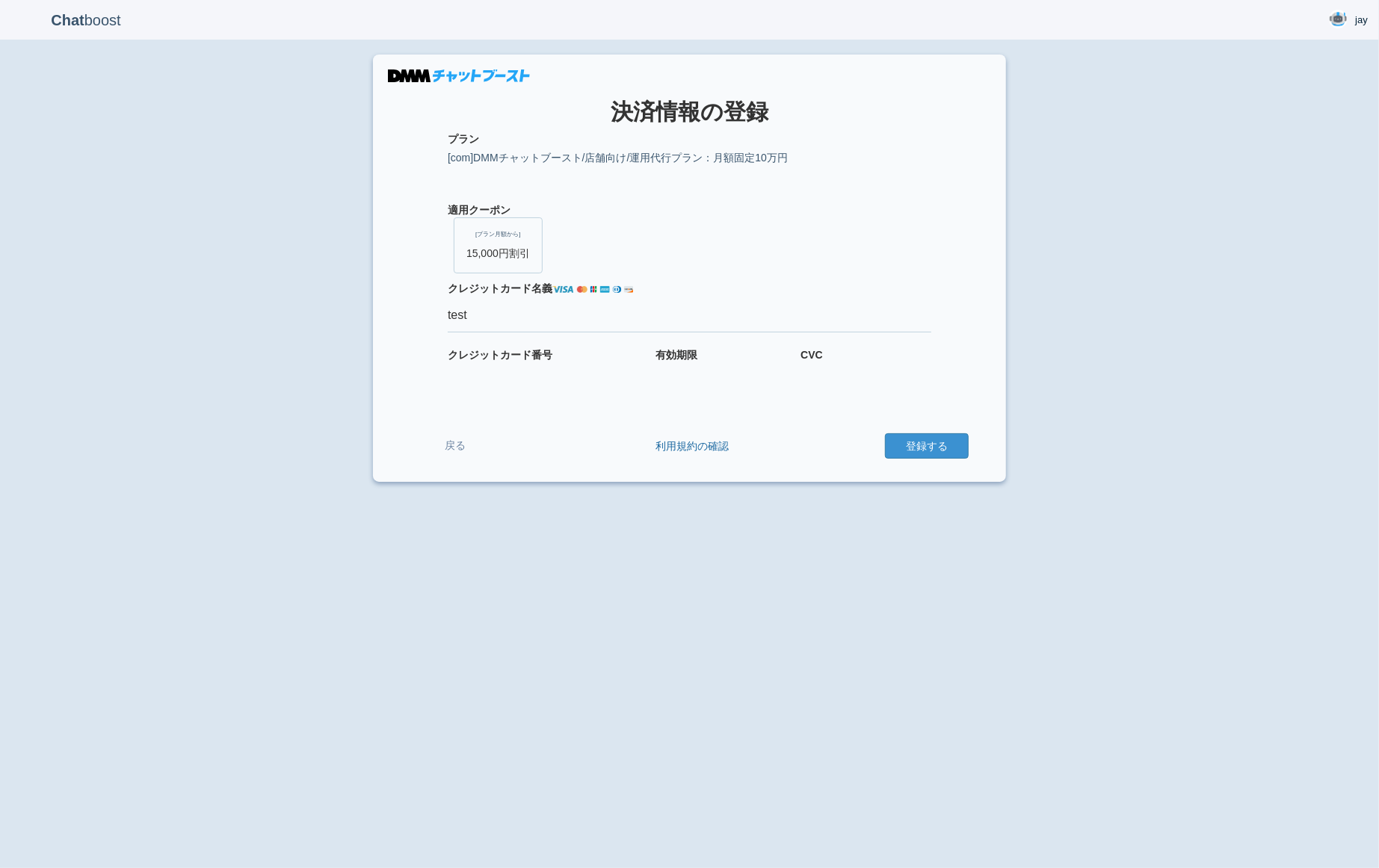
click at [1269, 300] on div "Chat boost jay jay Member since admin 2025-08-02 09:30:59 ログアウト × 決済情報の登録 プラン 適…" at bounding box center [690, 434] width 1379 height 868
